Goal: Transaction & Acquisition: Purchase product/service

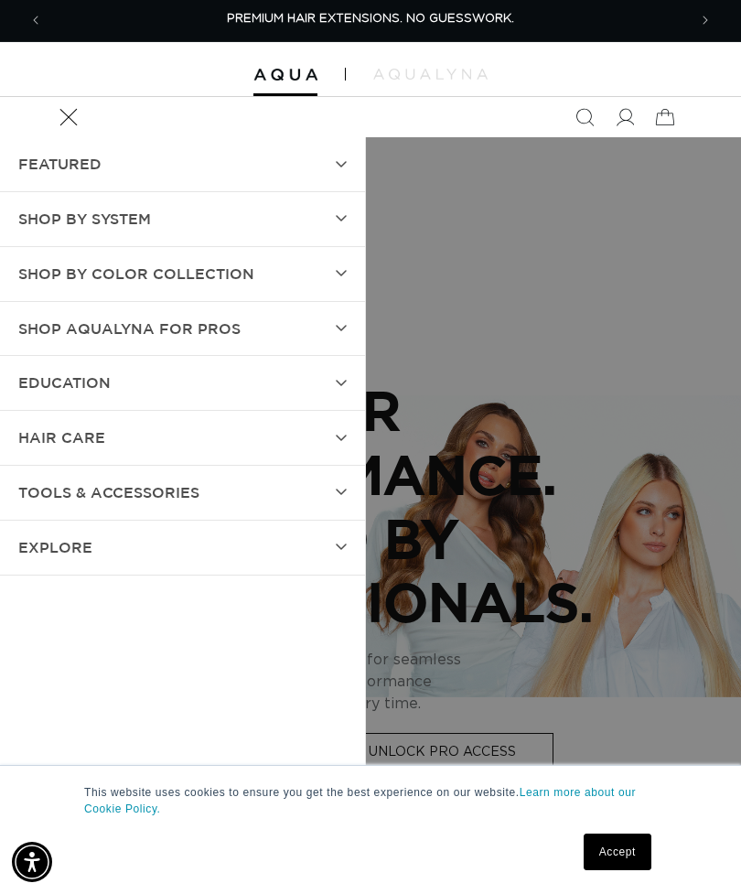
scroll to position [0, 644]
click at [313, 269] on summary "Shop by Color Collection" at bounding box center [182, 274] width 365 height 54
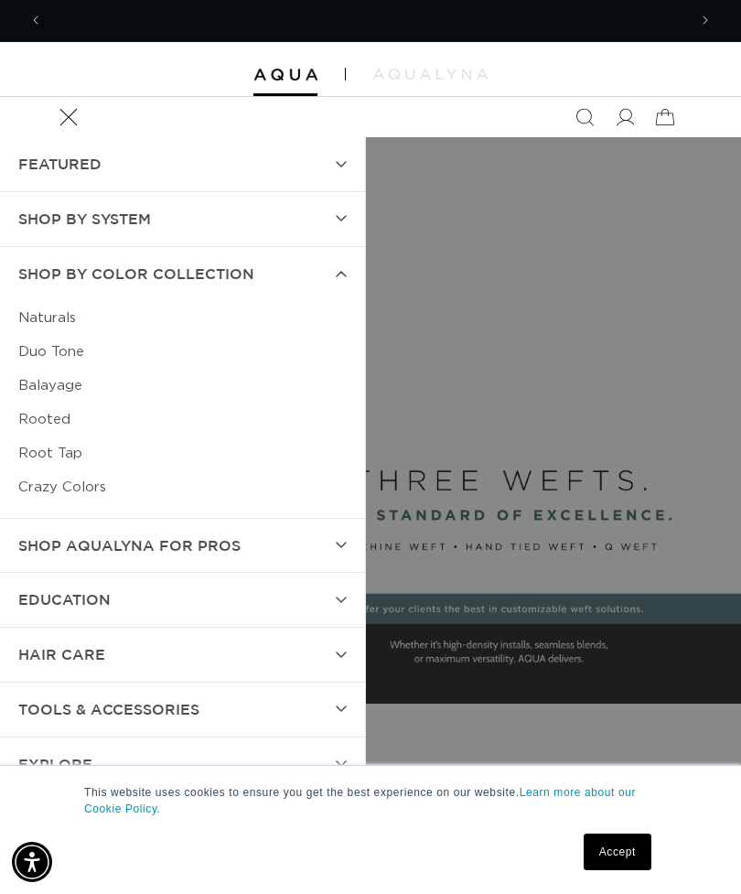
click at [91, 475] on link "Crazy Colors" at bounding box center [182, 487] width 329 height 34
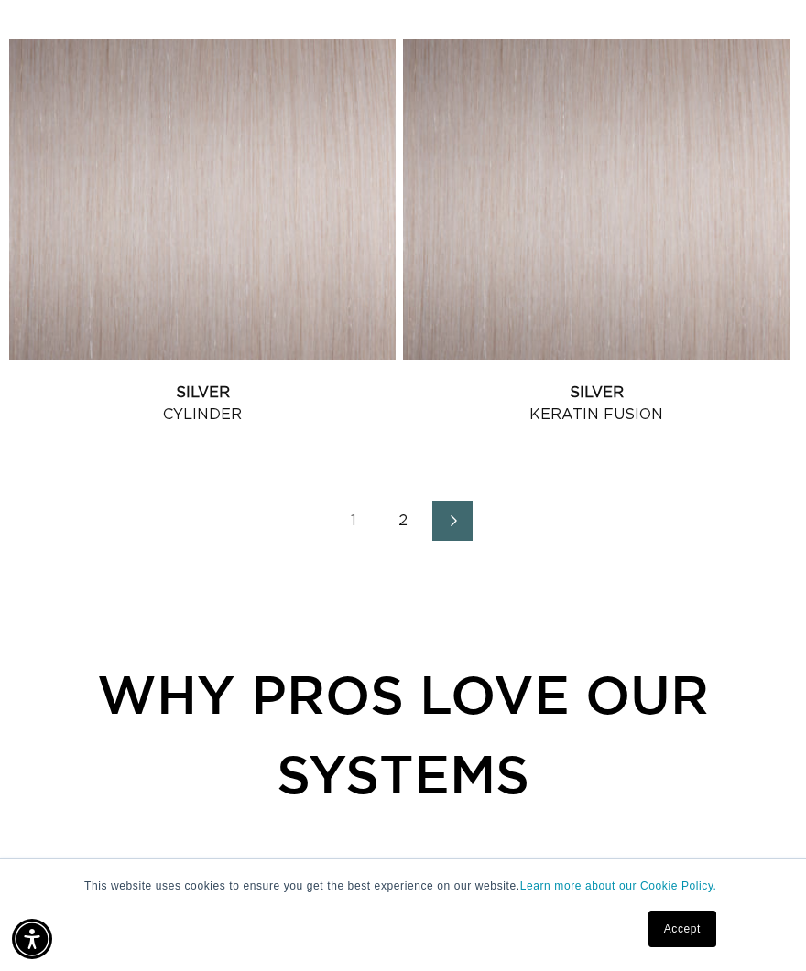
click at [440, 541] on link "Next page" at bounding box center [452, 521] width 40 height 40
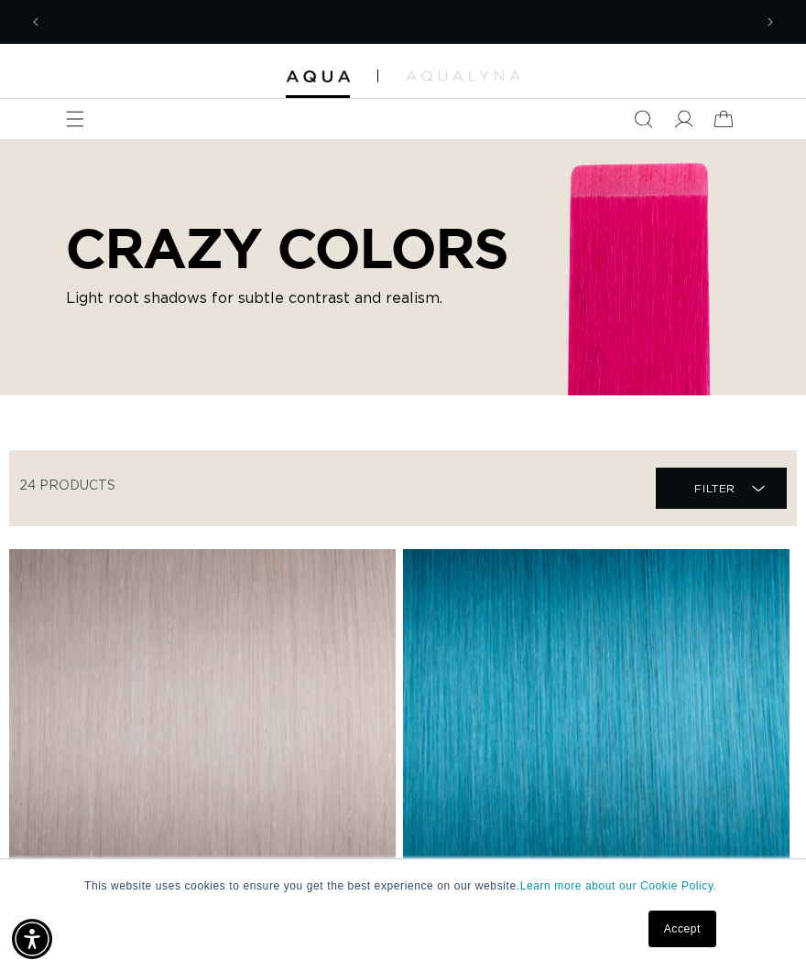
click at [88, 128] on span "Menu" at bounding box center [75, 119] width 40 height 40
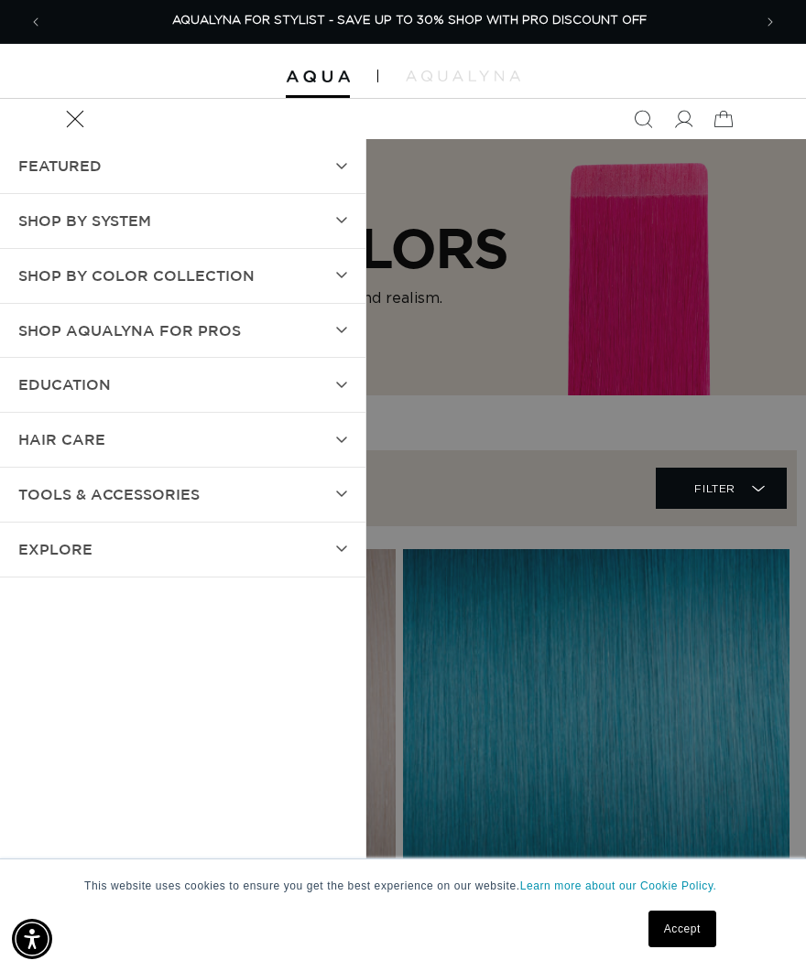
click at [354, 213] on summary "SHOP BY SYSTEM" at bounding box center [182, 221] width 365 height 54
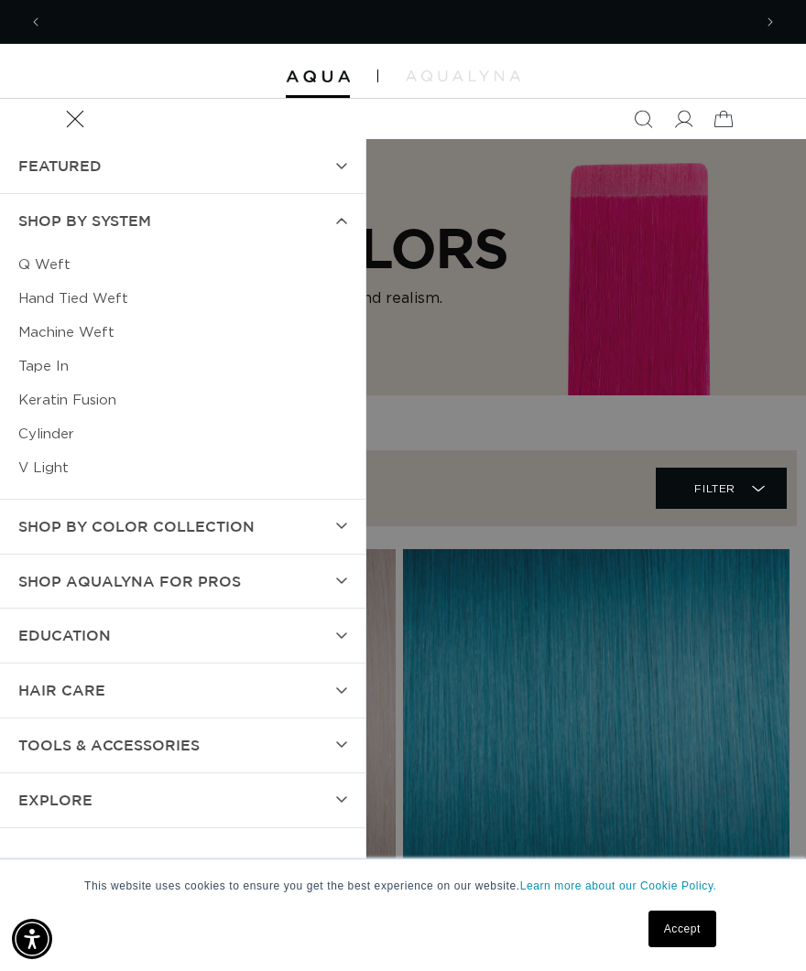
scroll to position [0, 0]
click at [361, 220] on summary "SHOP BY SYSTEM" at bounding box center [182, 221] width 365 height 54
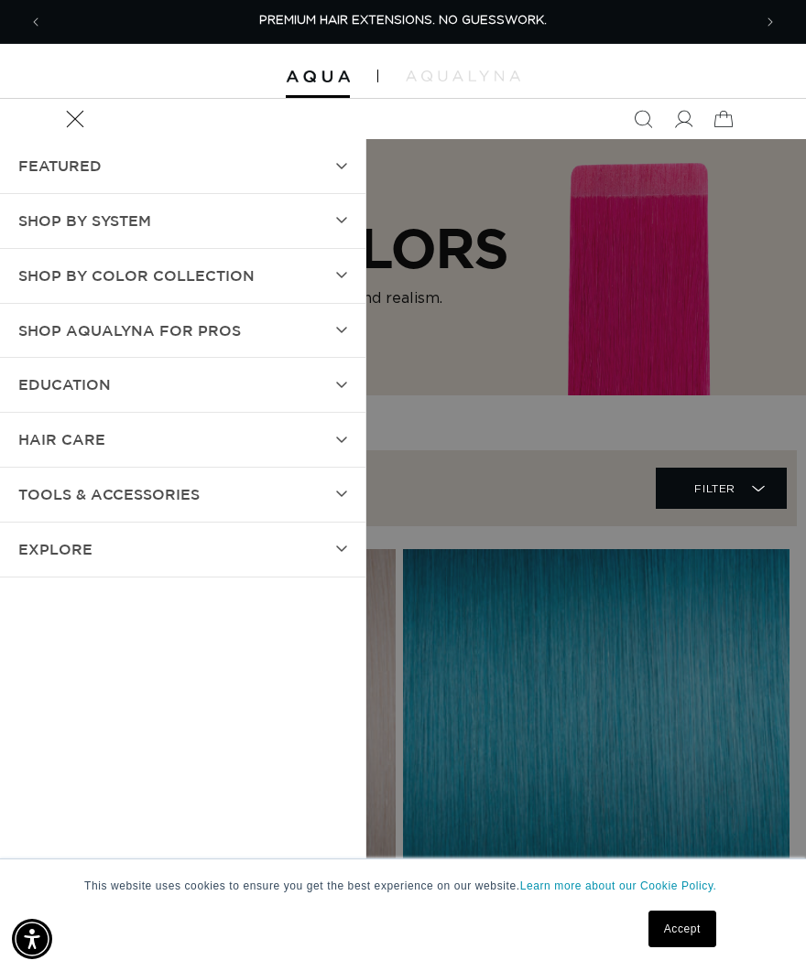
click at [358, 211] on summary "SHOP BY SYSTEM" at bounding box center [182, 221] width 365 height 54
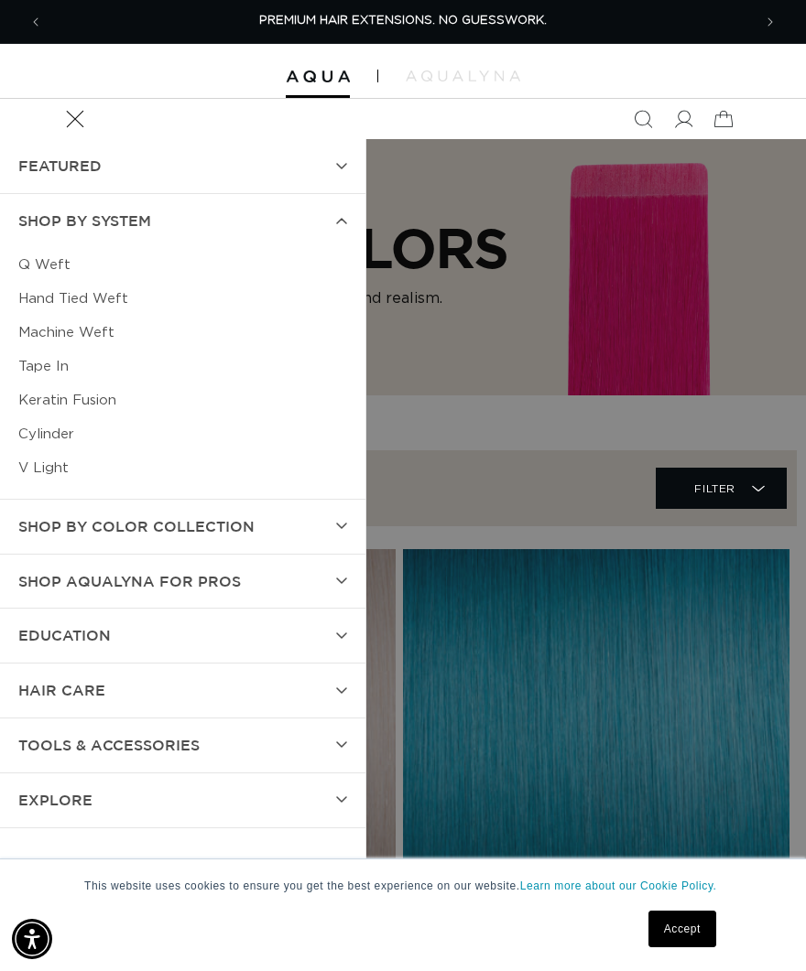
click at [101, 404] on link "Keratin Fusion" at bounding box center [182, 401] width 329 height 34
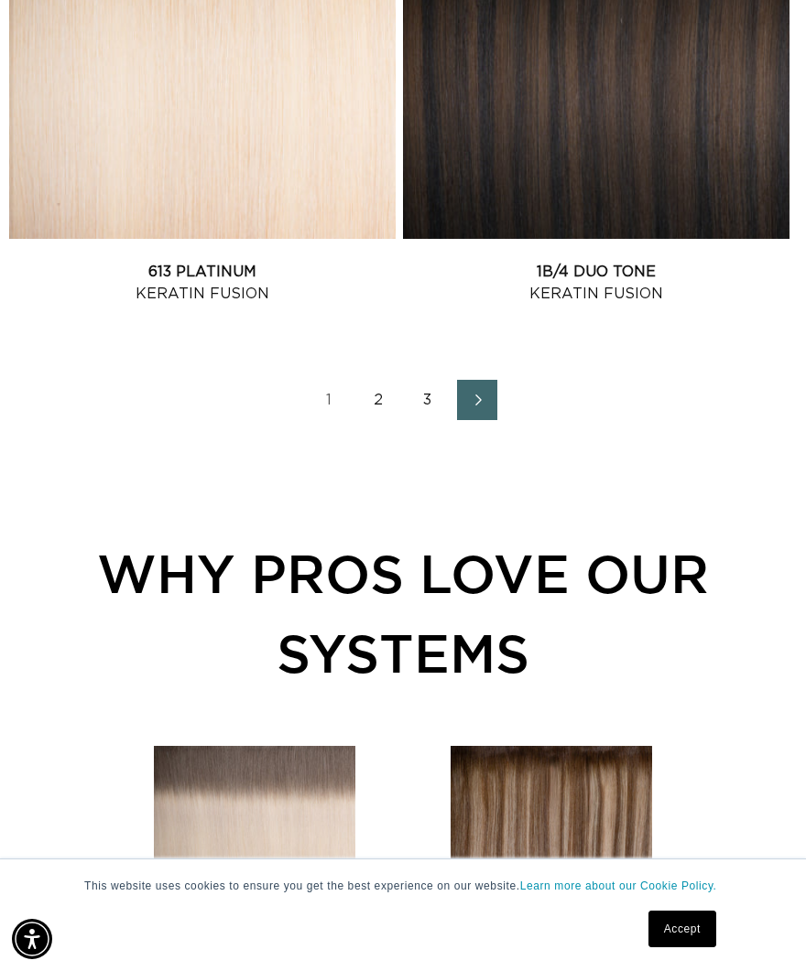
scroll to position [4497, 0]
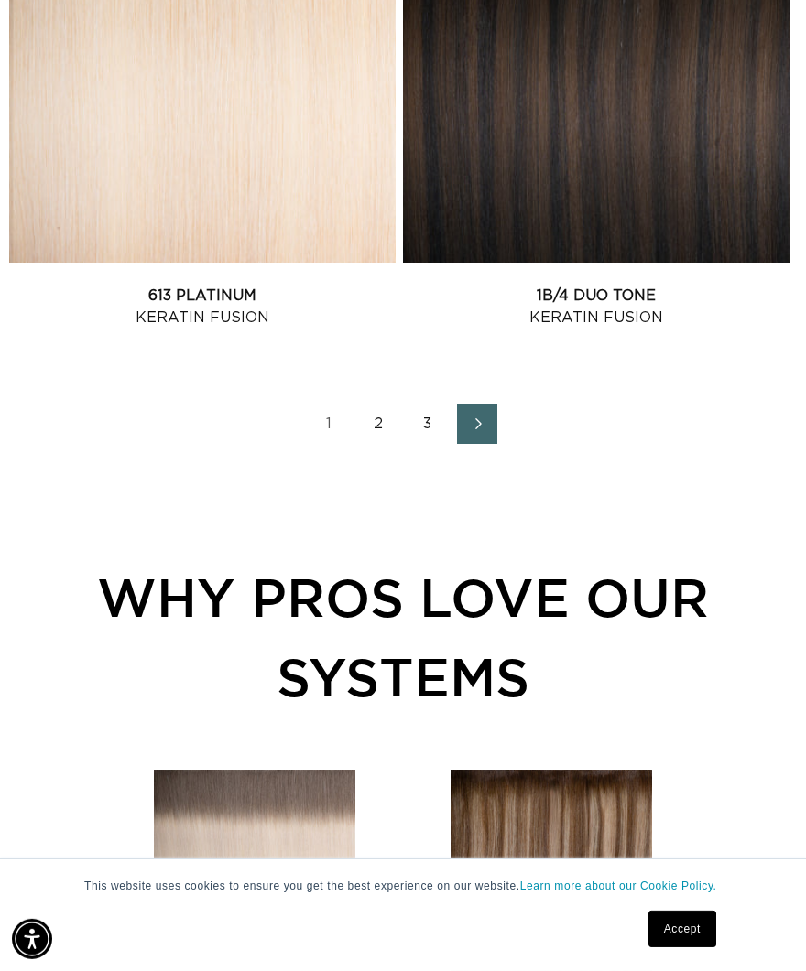
click at [465, 444] on link "Next page" at bounding box center [477, 424] width 40 height 40
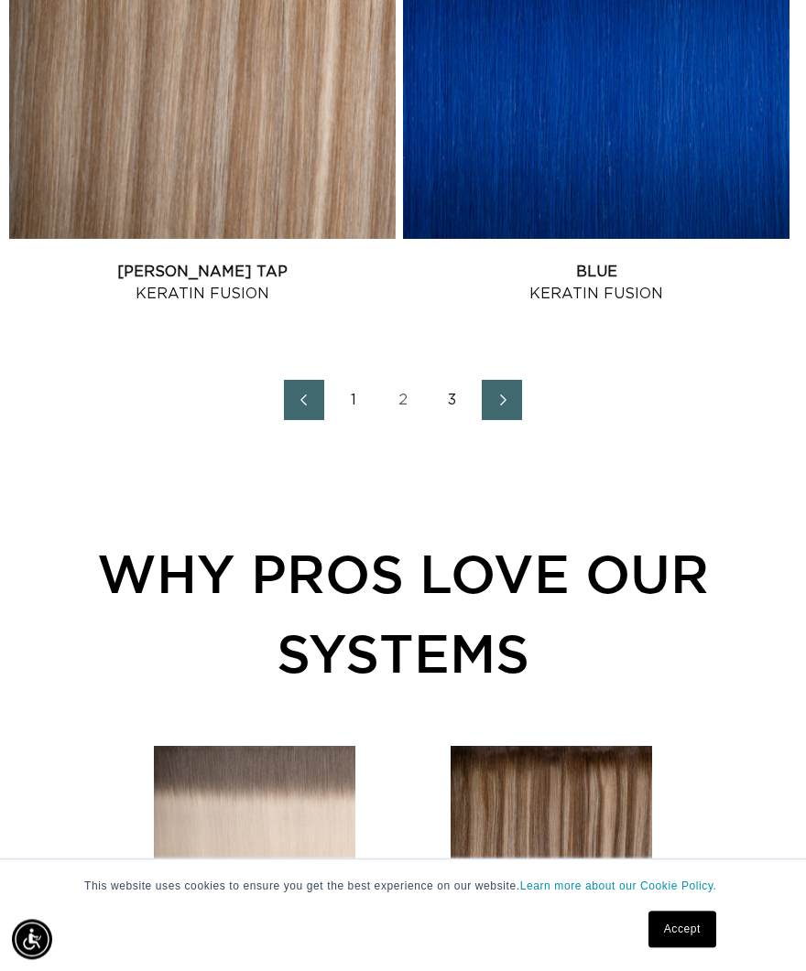
scroll to position [4518, 0]
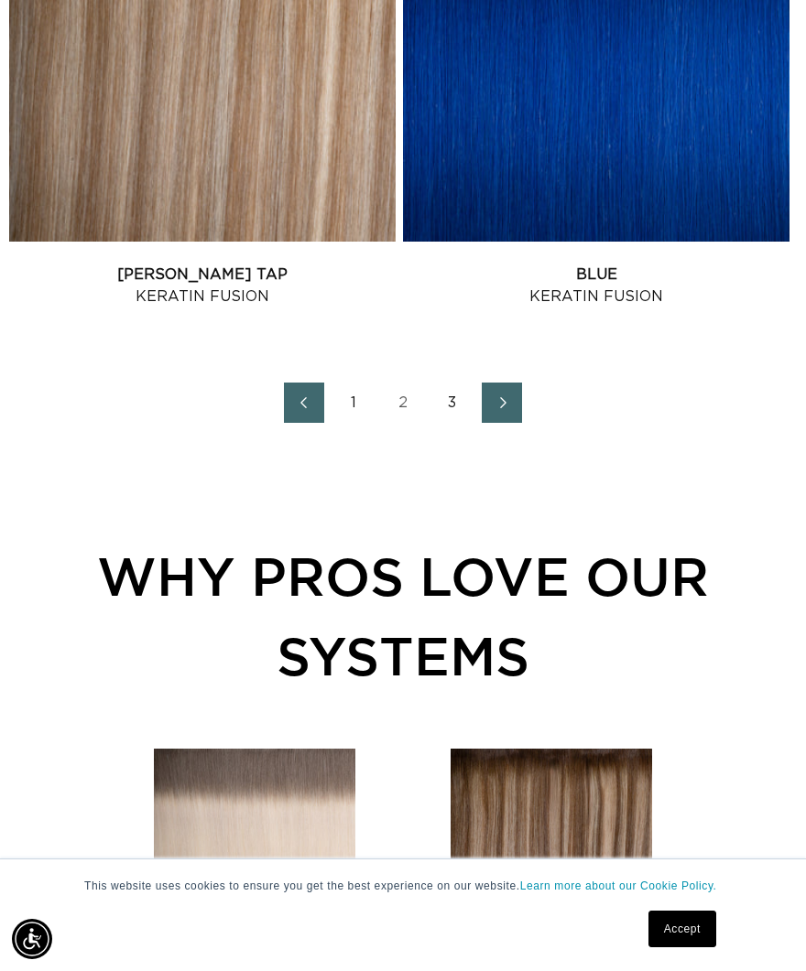
click at [508, 423] on link "Next page" at bounding box center [501, 403] width 40 height 40
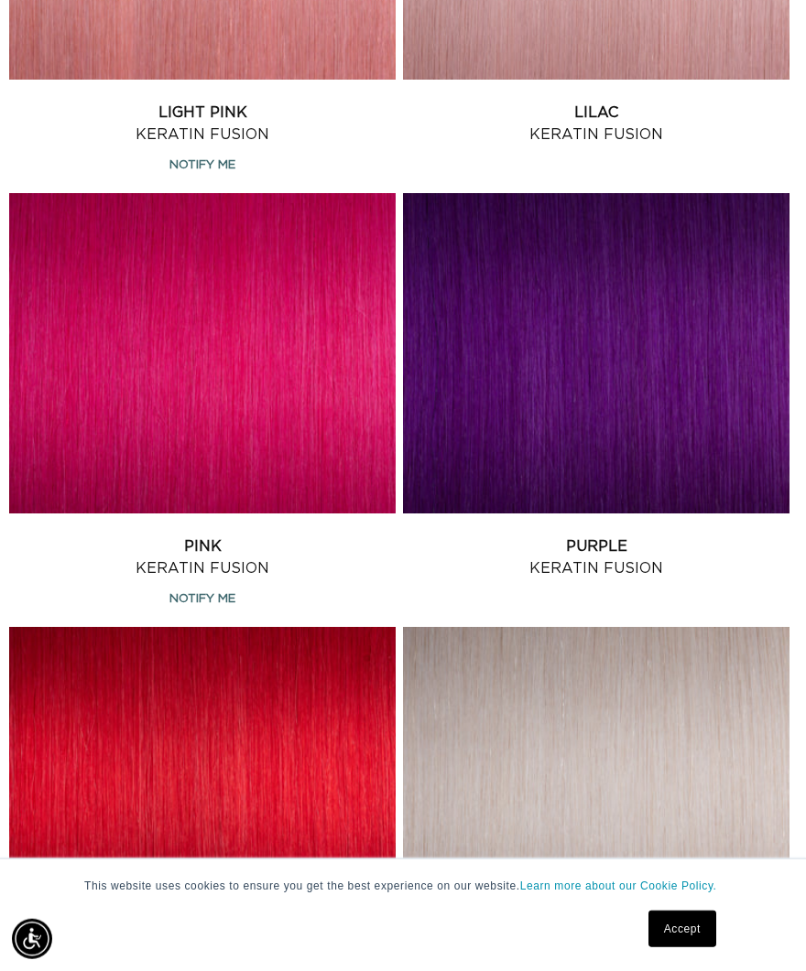
scroll to position [787, 0]
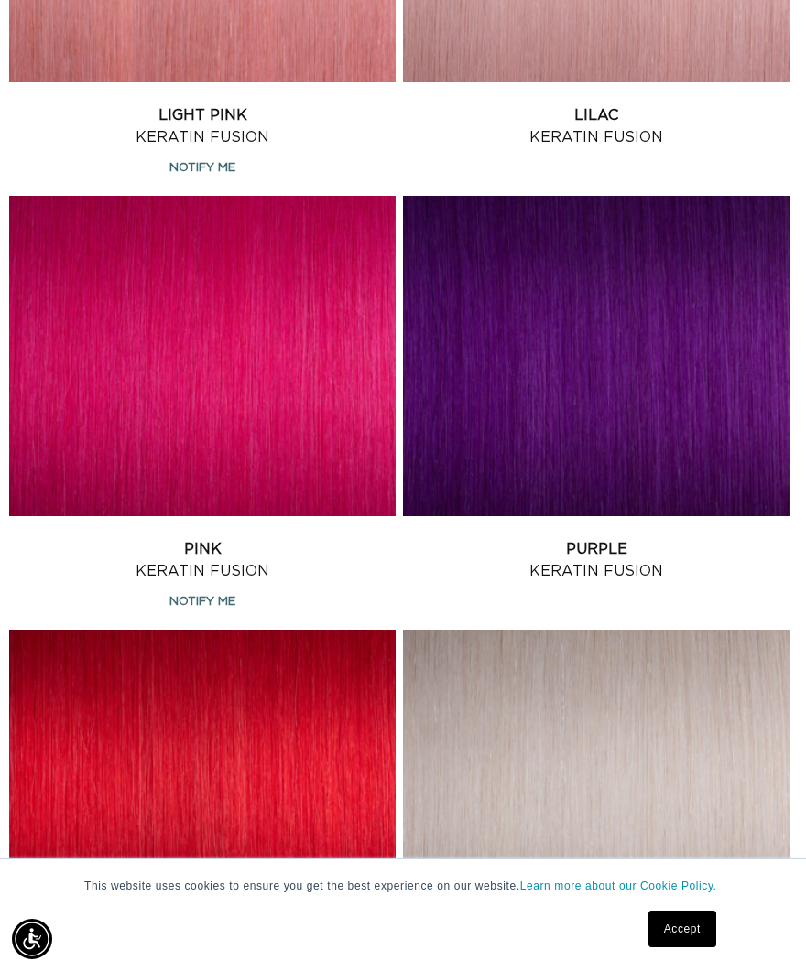
click at [95, 538] on link "Pink Keratin Fusion" at bounding box center [202, 560] width 386 height 44
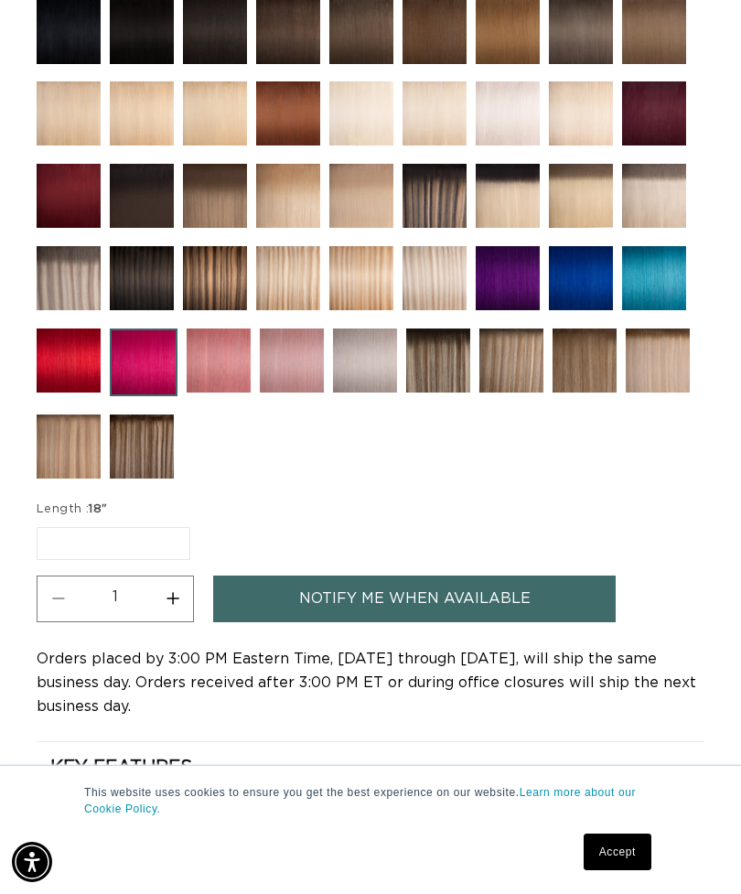
scroll to position [0, 644]
click at [107, 515] on span "18"" at bounding box center [98, 509] width 18 height 12
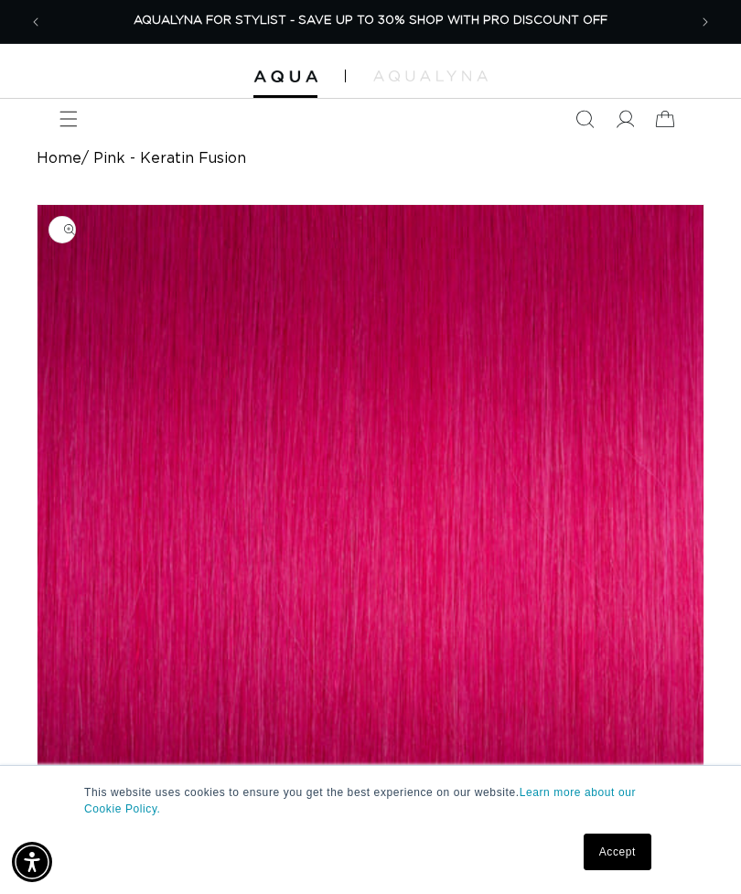
scroll to position [0, 1289]
click at [508, 5] on p "AQUALYNA FOR STYLIST - SAVE UP TO 30% SHOP WITH PRO DISCOUNT OFF" at bounding box center [371, 21] width 474 height 43
